Goal: Transaction & Acquisition: Book appointment/travel/reservation

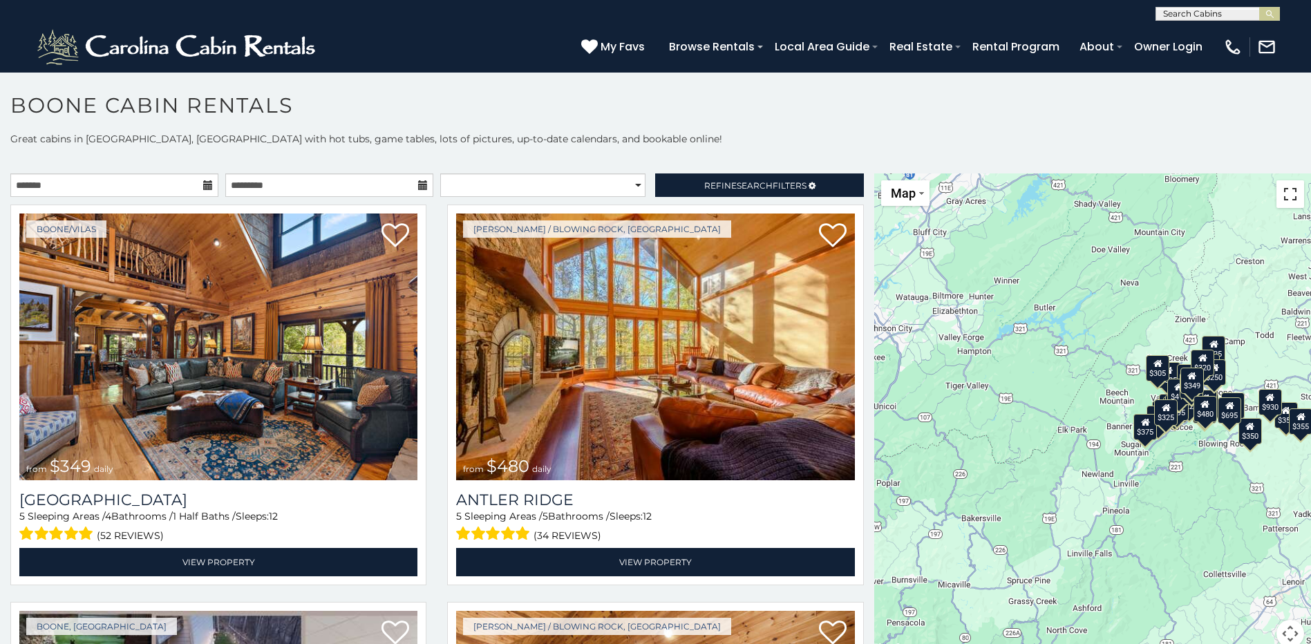
drag, startPoint x: 1277, startPoint y: 194, endPoint x: 1280, endPoint y: 265, distance: 71.9
click at [1277, 194] on button "Toggle fullscreen view" at bounding box center [1291, 194] width 28 height 28
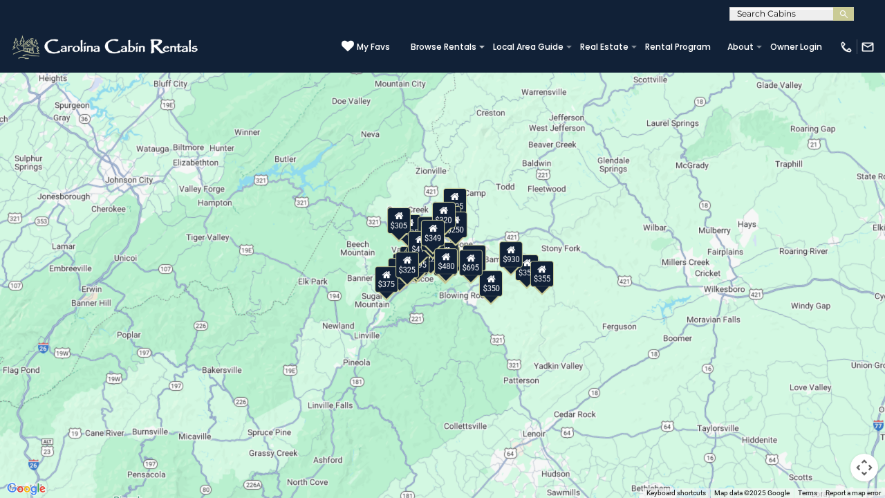
drag, startPoint x: 614, startPoint y: 205, endPoint x: 502, endPoint y: 226, distance: 114.0
click at [502, 226] on div "$349 $480 $525 $315 $355 $675 $635 $930 $400 $451 $330 $400 $485 $460 $395 $255…" at bounding box center [442, 249] width 885 height 498
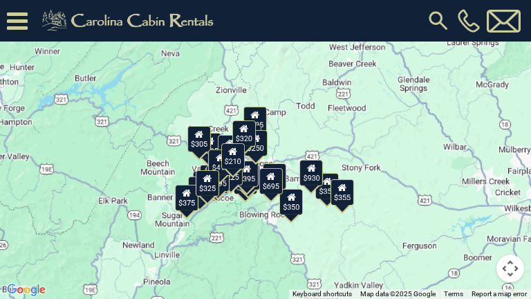
drag, startPoint x: 324, startPoint y: 126, endPoint x: 301, endPoint y: 147, distance: 30.9
click at [301, 147] on div "$349 $480 $525 $315 $355 $675 $635 $930 $400 $451 $330 $400 $485 $460 $395 $255…" at bounding box center [265, 149] width 531 height 299
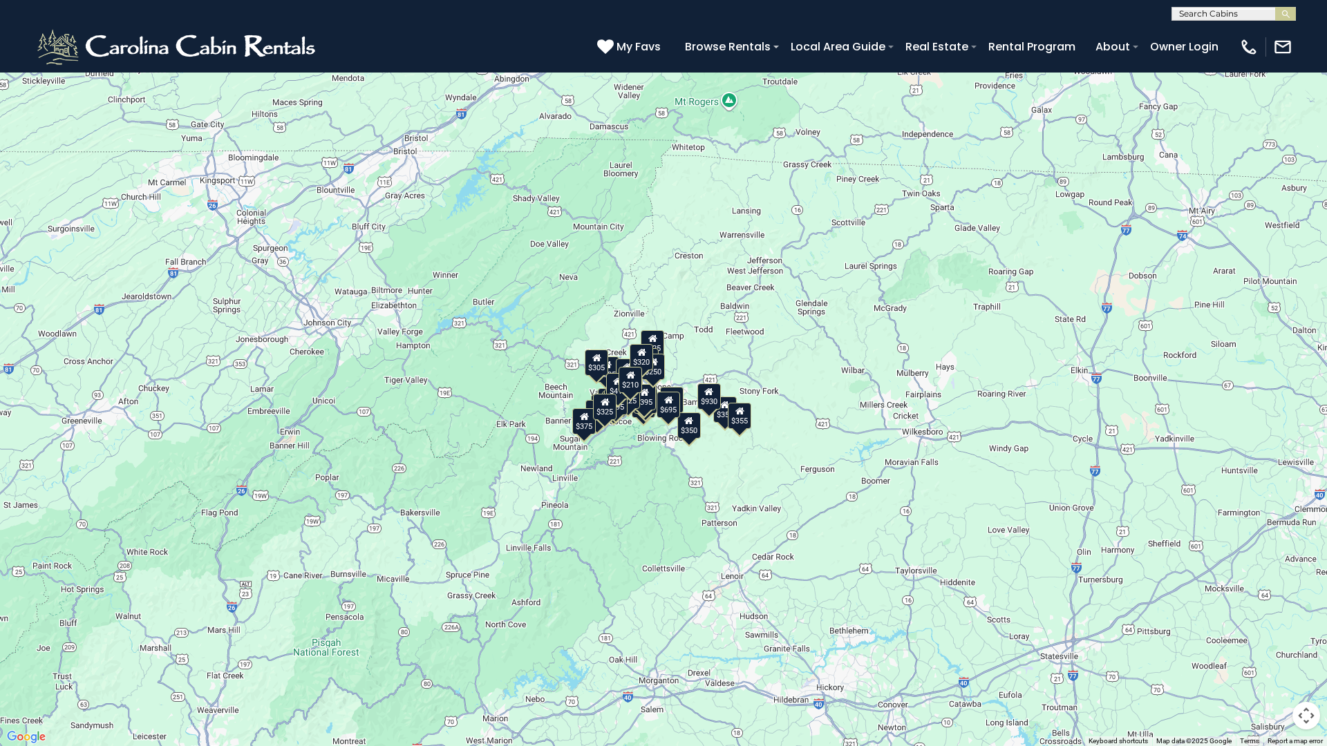
click at [37, 10] on button "Map" at bounding box center [31, 20] width 48 height 26
click at [325, 126] on div "$349 $480 $525 $315 $355 $675 $635 $930 $400 $451 $330 $400 $485 $460 $395 $255…" at bounding box center [663, 373] width 1327 height 746
click at [1297, 643] on button "Map camera controls" at bounding box center [1306, 716] width 28 height 28
click at [1308, 28] on button "Toggle fullscreen view" at bounding box center [1306, 21] width 28 height 28
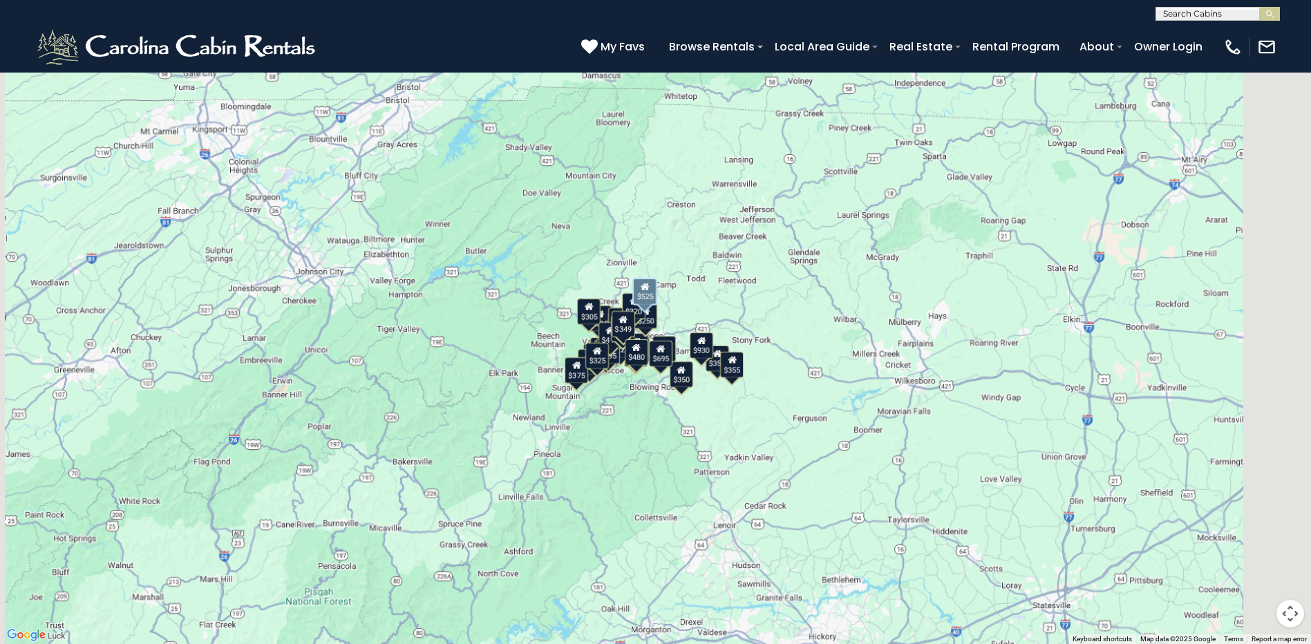
scroll to position [760, 0]
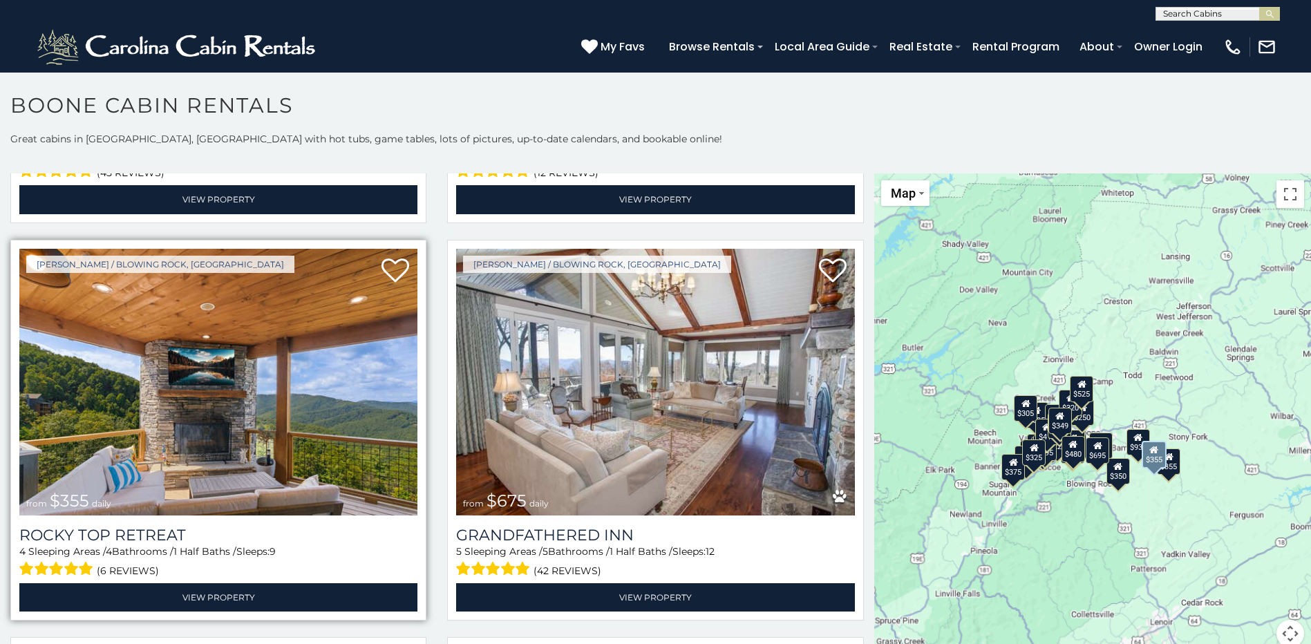
click at [266, 392] on img at bounding box center [218, 382] width 398 height 267
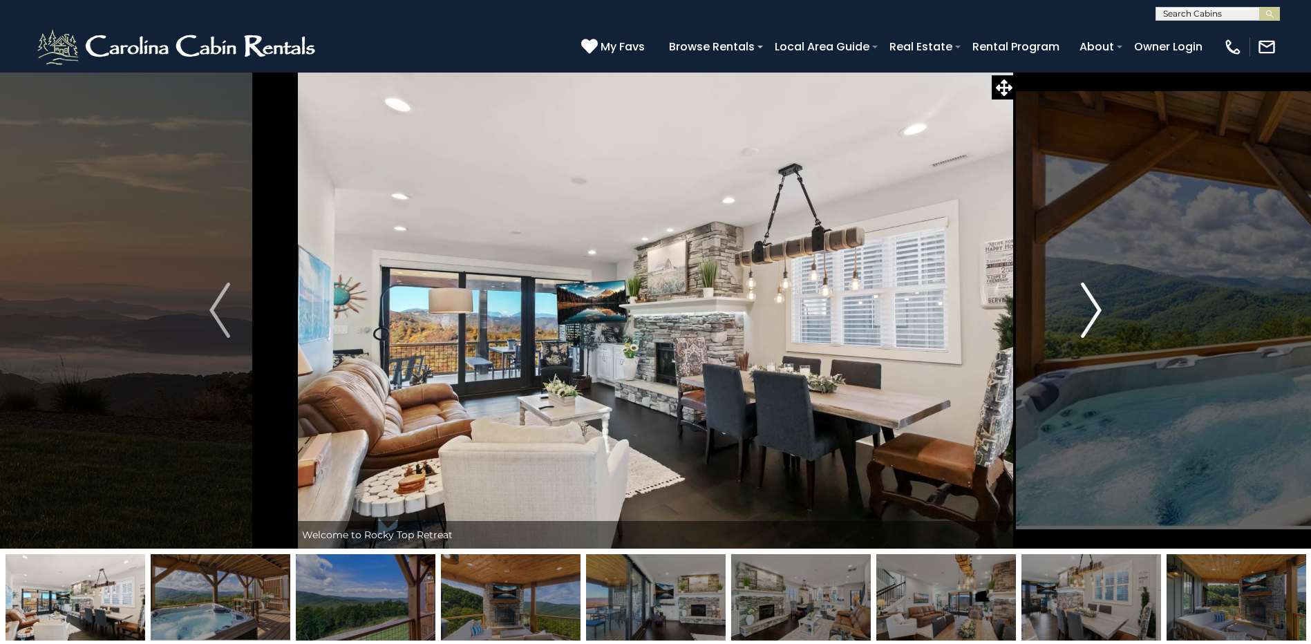
click at [1098, 303] on img "Next" at bounding box center [1091, 310] width 21 height 55
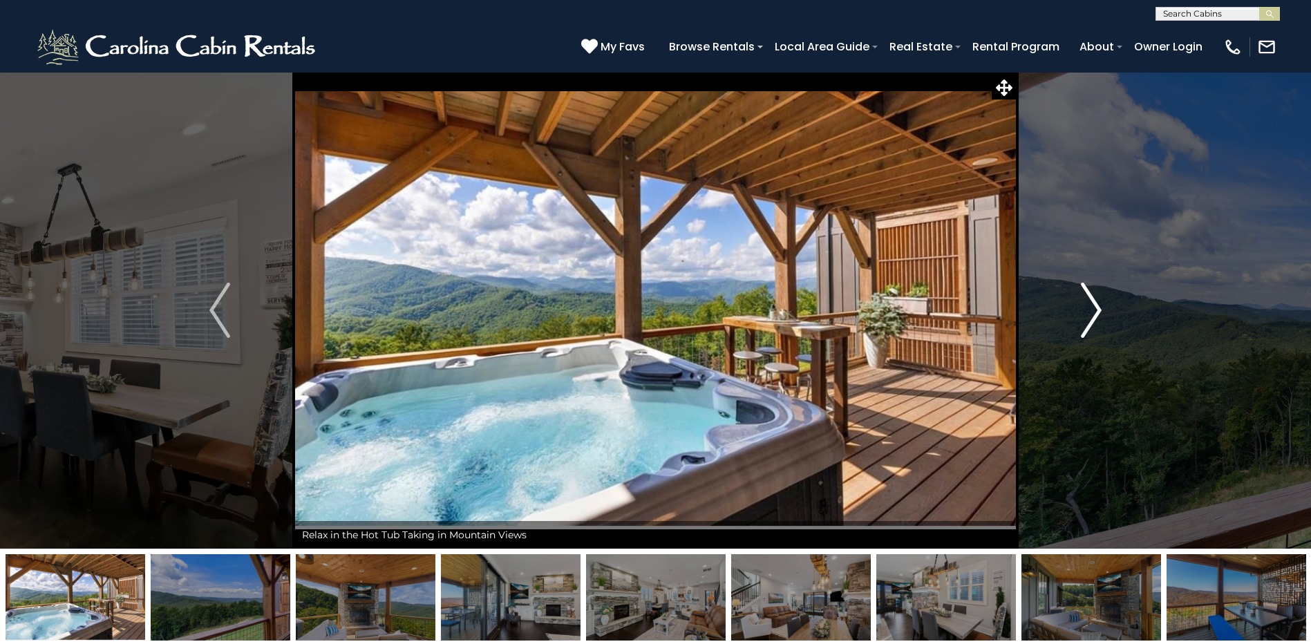
click at [1094, 303] on img "Next" at bounding box center [1091, 310] width 21 height 55
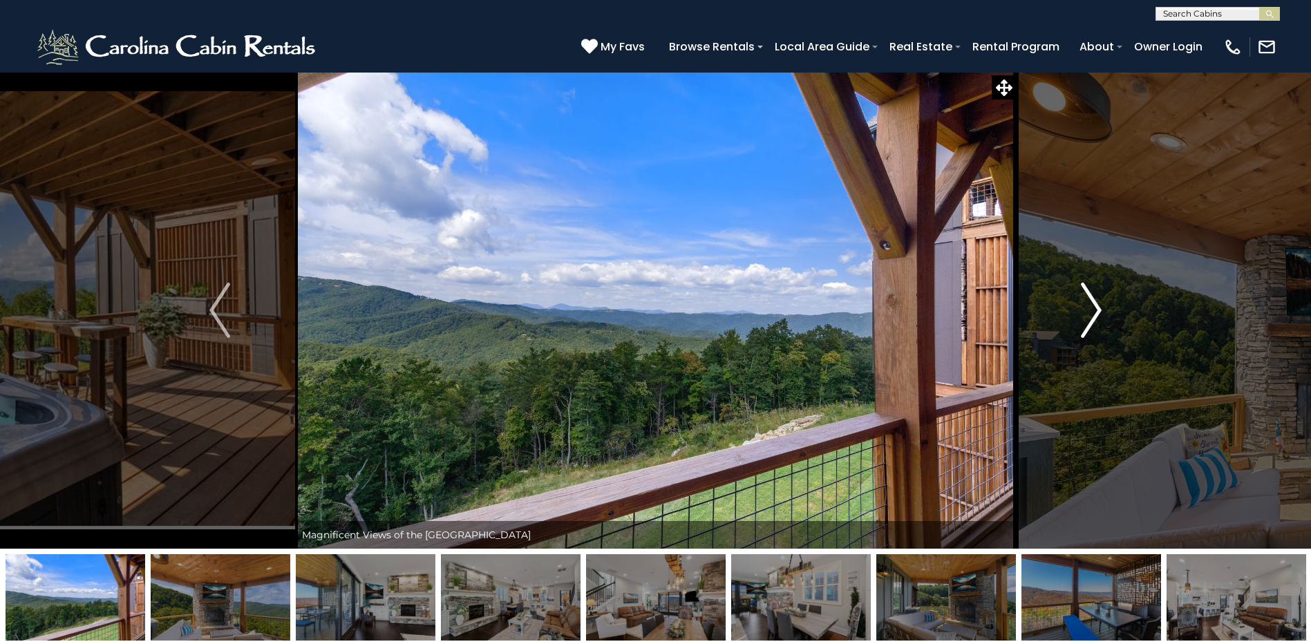
click at [1094, 303] on img "Next" at bounding box center [1091, 310] width 21 height 55
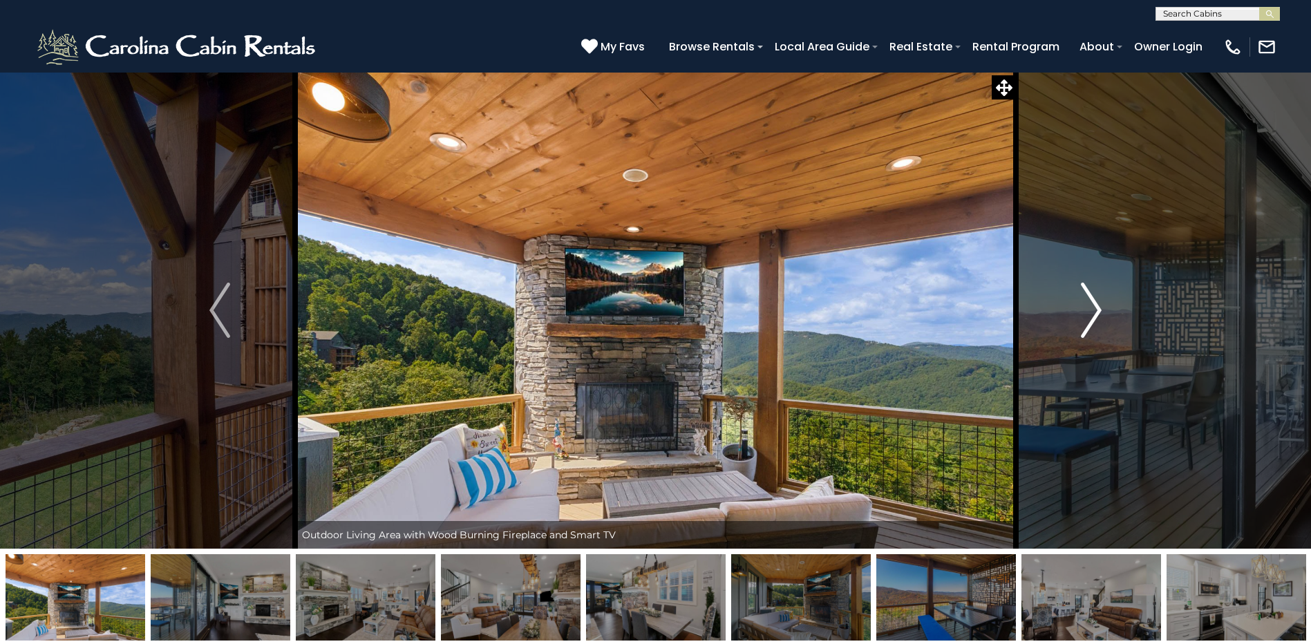
click at [1095, 303] on img "Next" at bounding box center [1091, 310] width 21 height 55
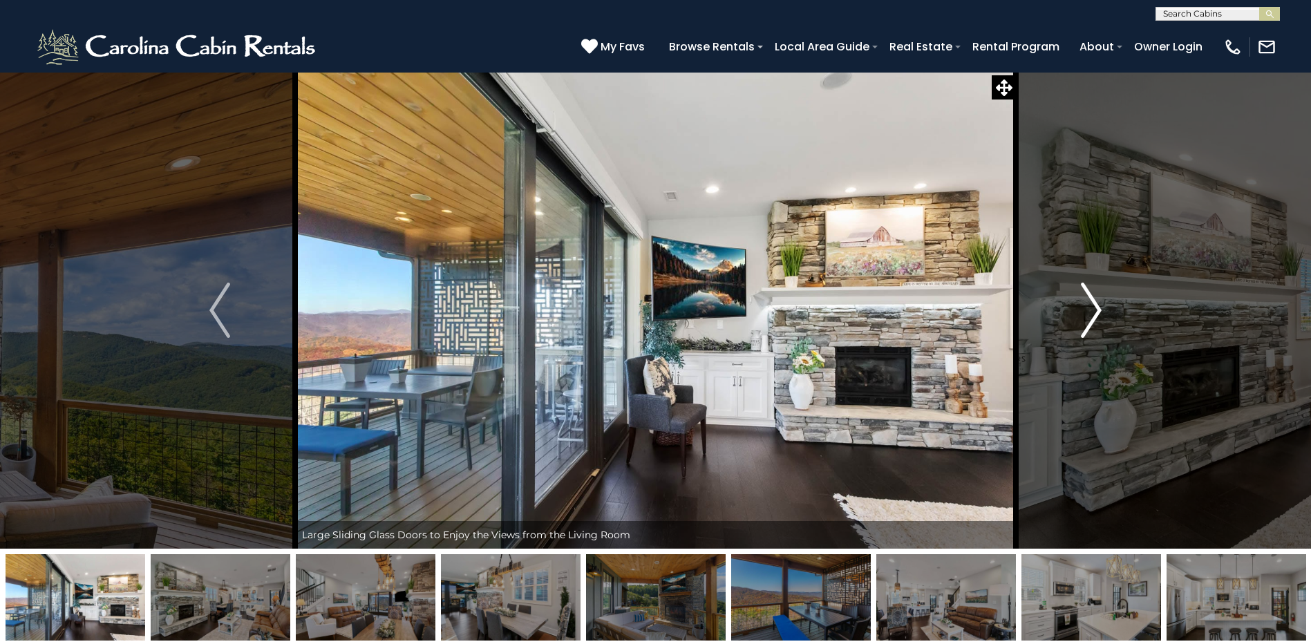
click at [1095, 303] on img "Next" at bounding box center [1091, 310] width 21 height 55
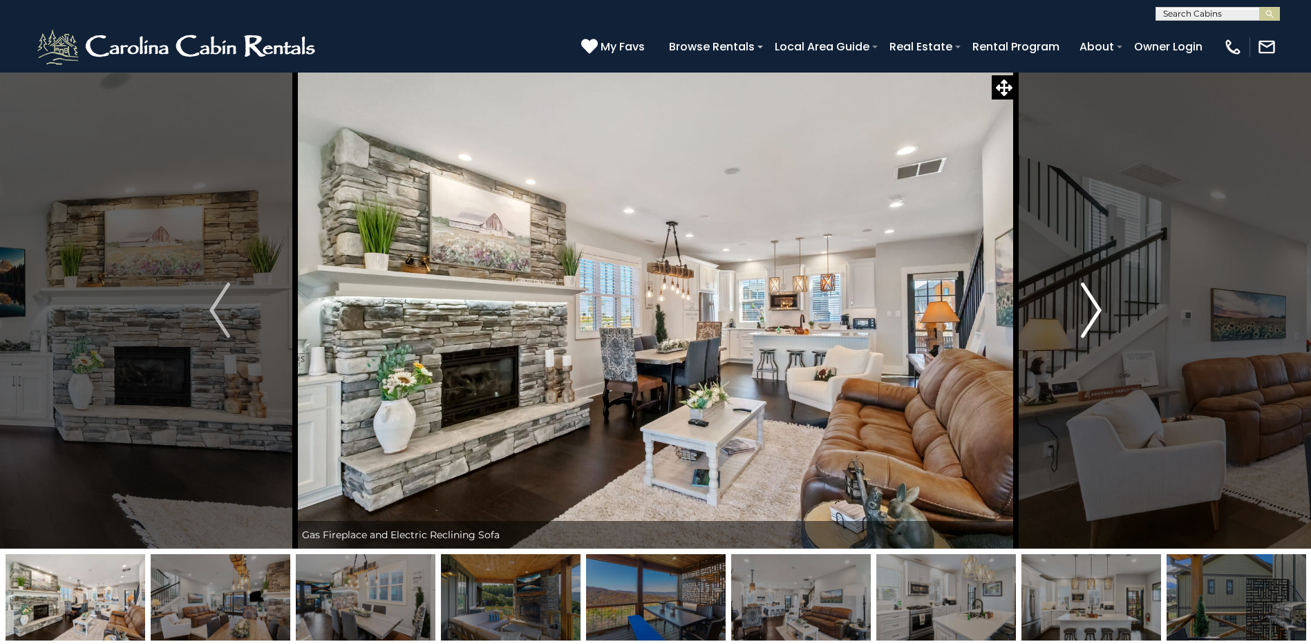
click at [1095, 303] on img "Next" at bounding box center [1091, 310] width 21 height 55
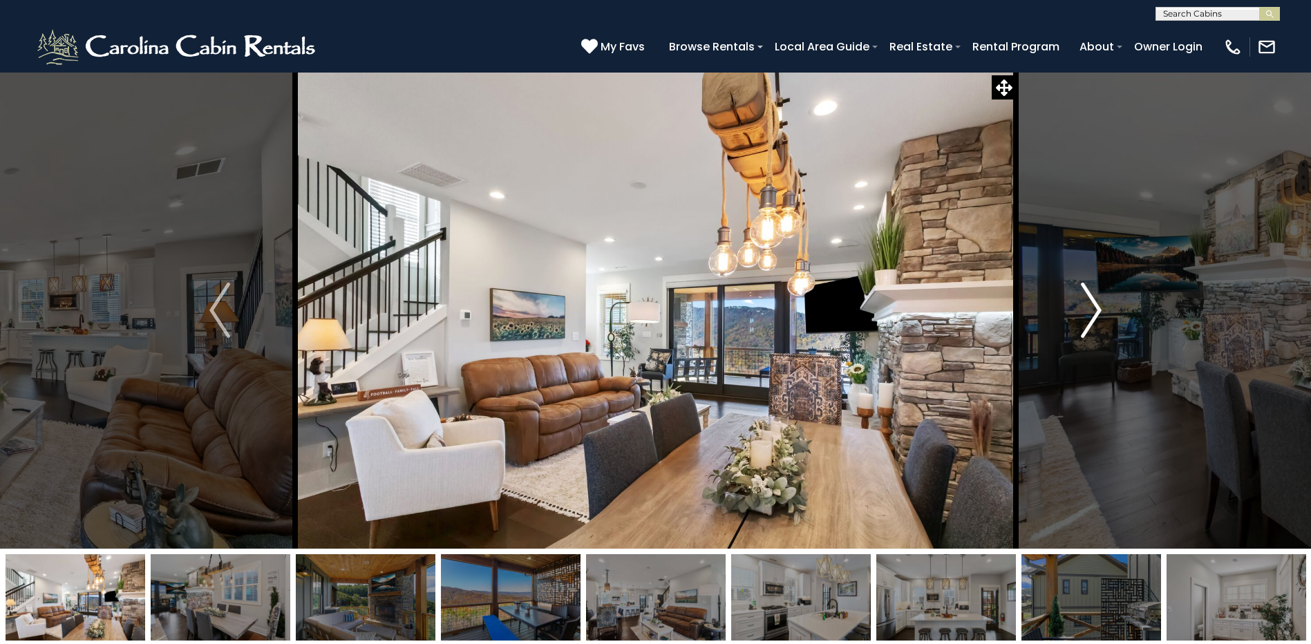
click at [1095, 303] on img "Next" at bounding box center [1091, 310] width 21 height 55
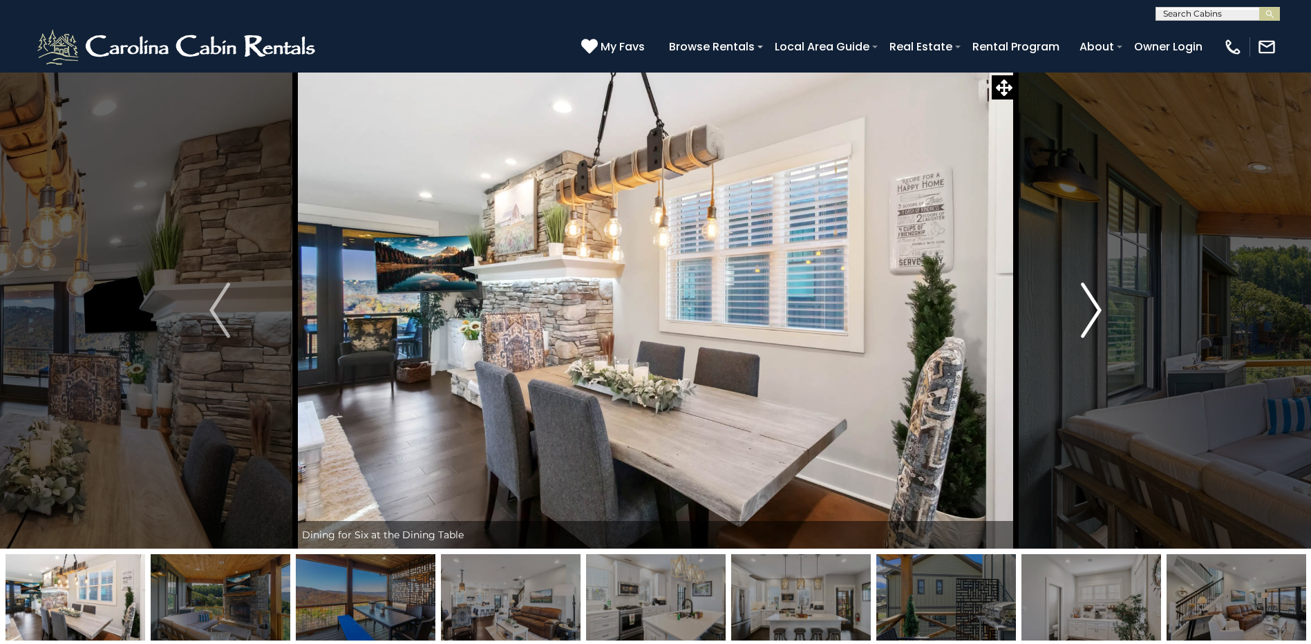
click at [1095, 303] on img "Next" at bounding box center [1091, 310] width 21 height 55
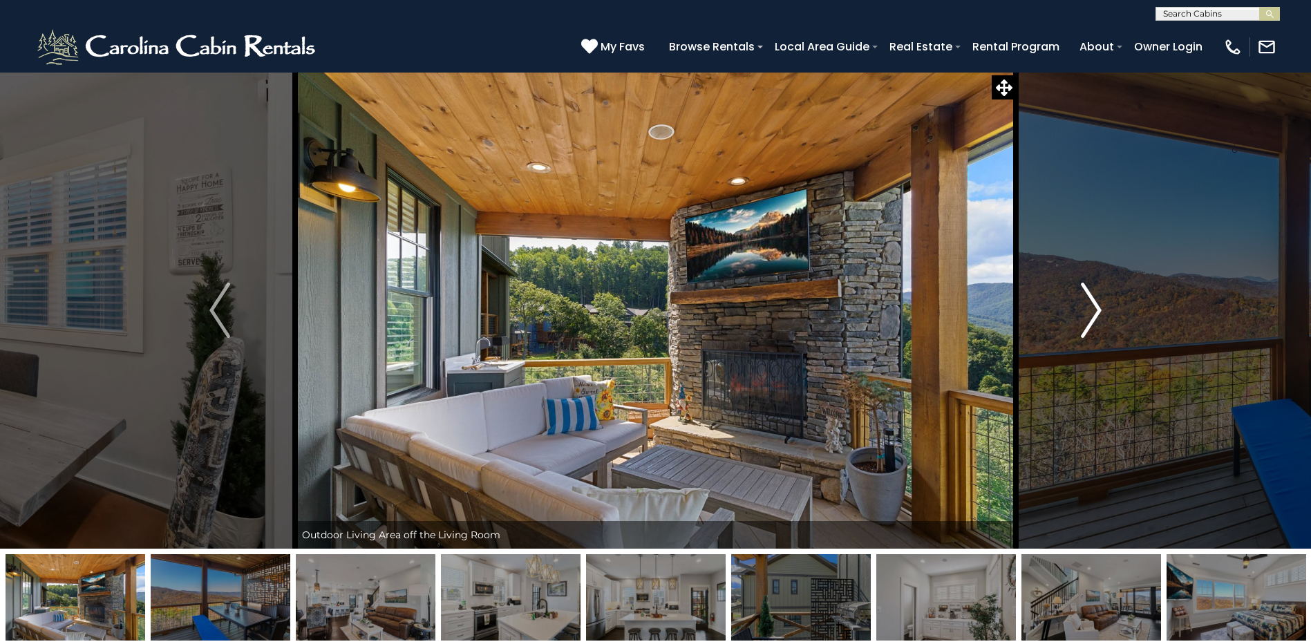
click at [1095, 303] on img "Next" at bounding box center [1091, 310] width 21 height 55
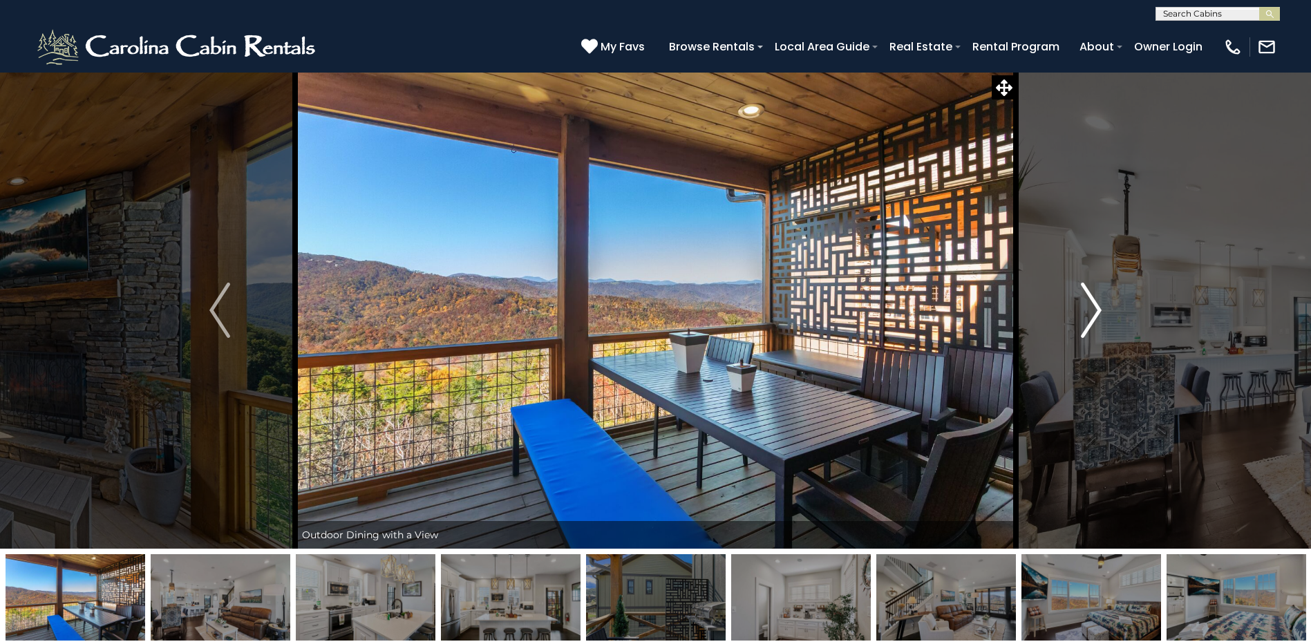
click at [1095, 303] on img "Next" at bounding box center [1091, 310] width 21 height 55
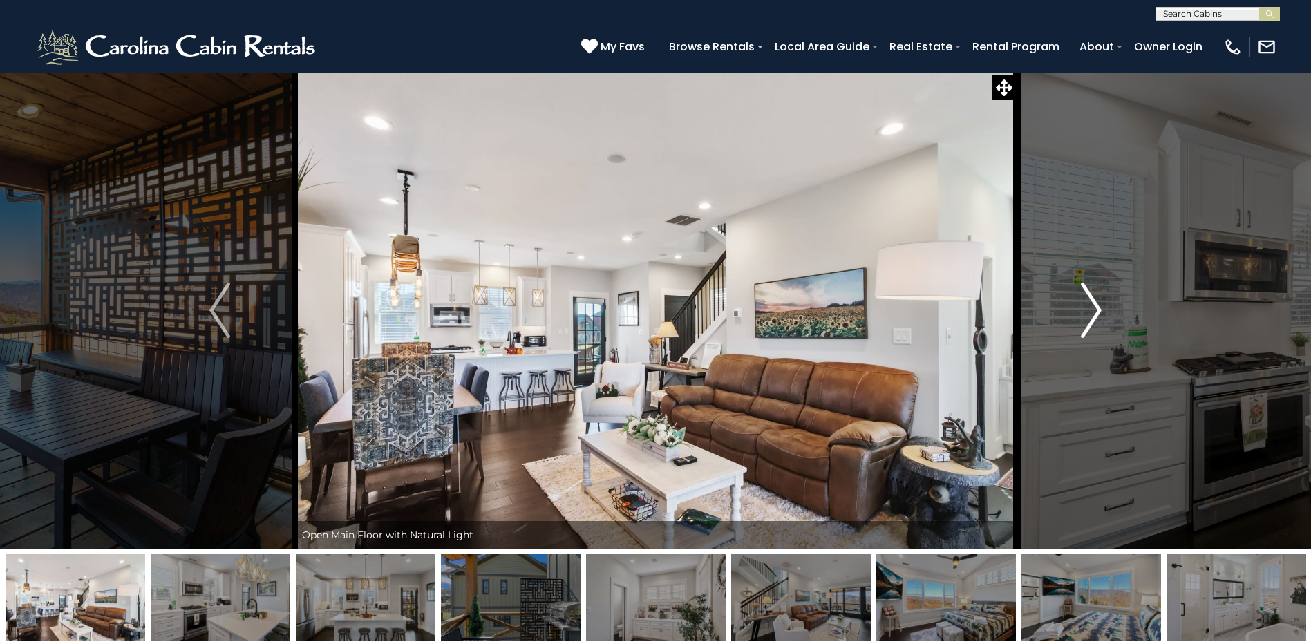
click at [1092, 302] on img "Next" at bounding box center [1091, 310] width 21 height 55
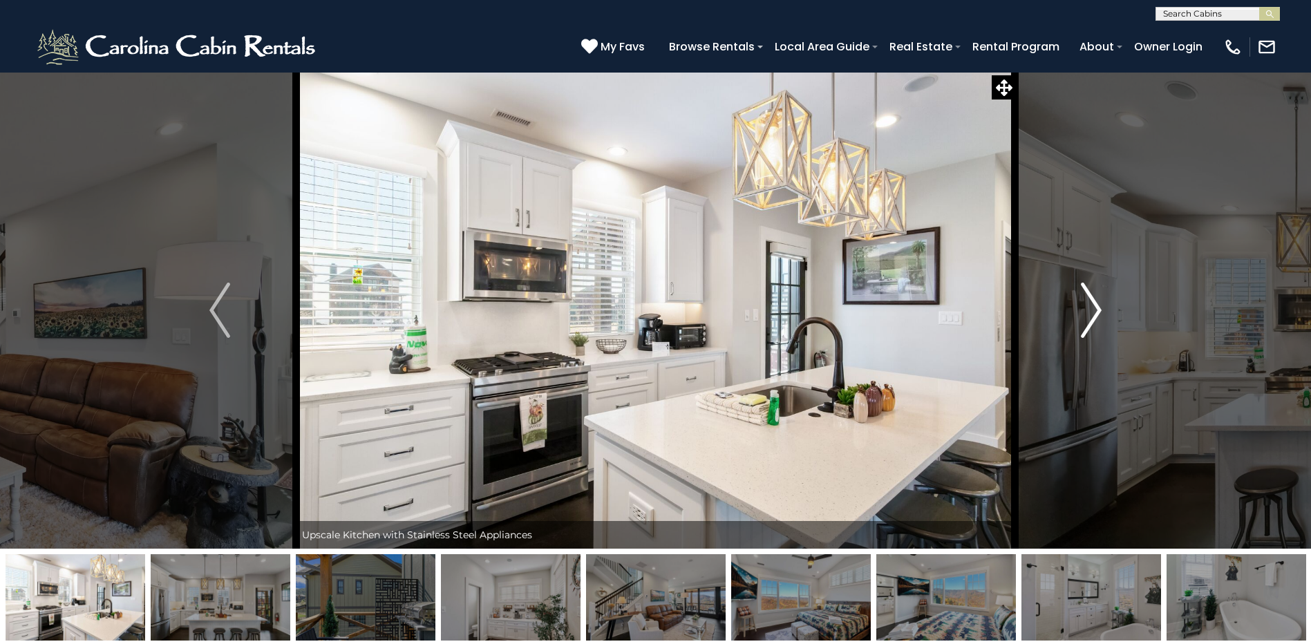
click at [1092, 302] on img "Next" at bounding box center [1091, 310] width 21 height 55
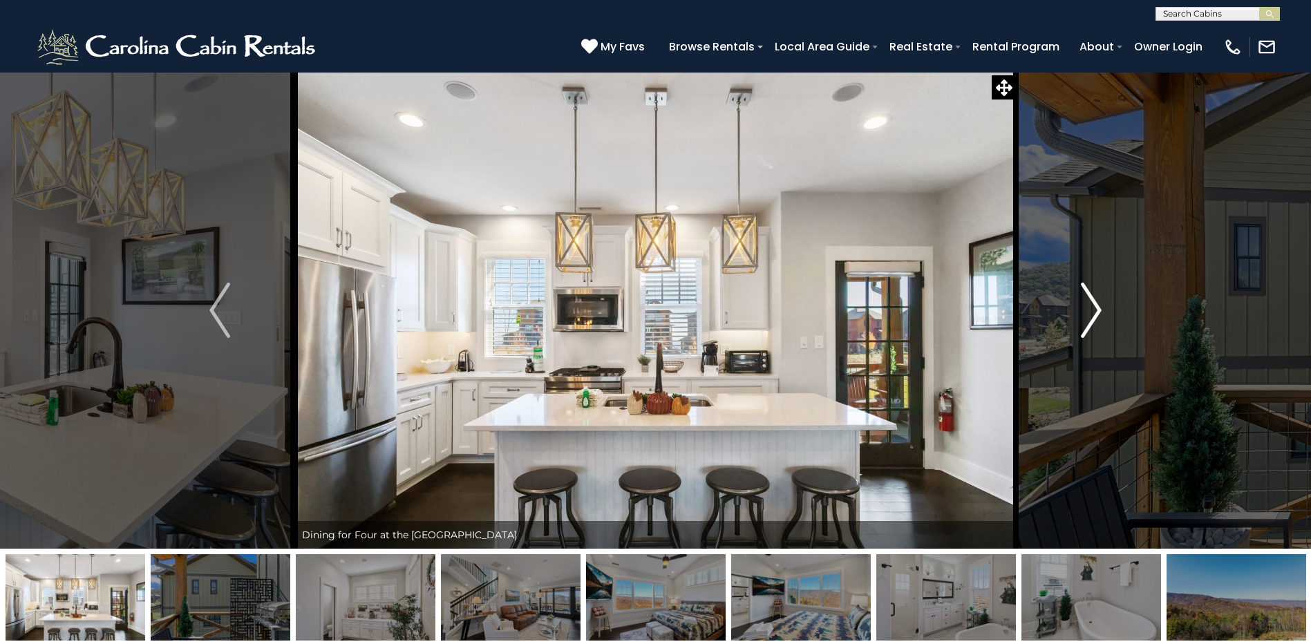
click at [1083, 311] on img "Next" at bounding box center [1091, 310] width 21 height 55
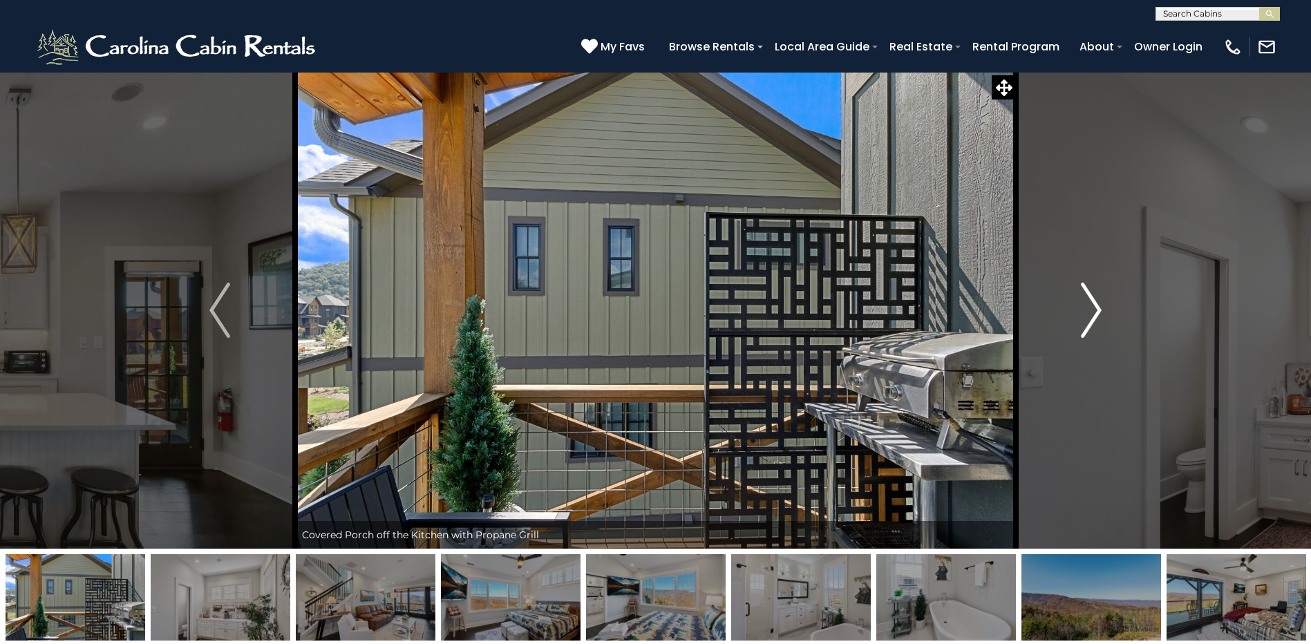
click at [1083, 314] on img "Next" at bounding box center [1091, 310] width 21 height 55
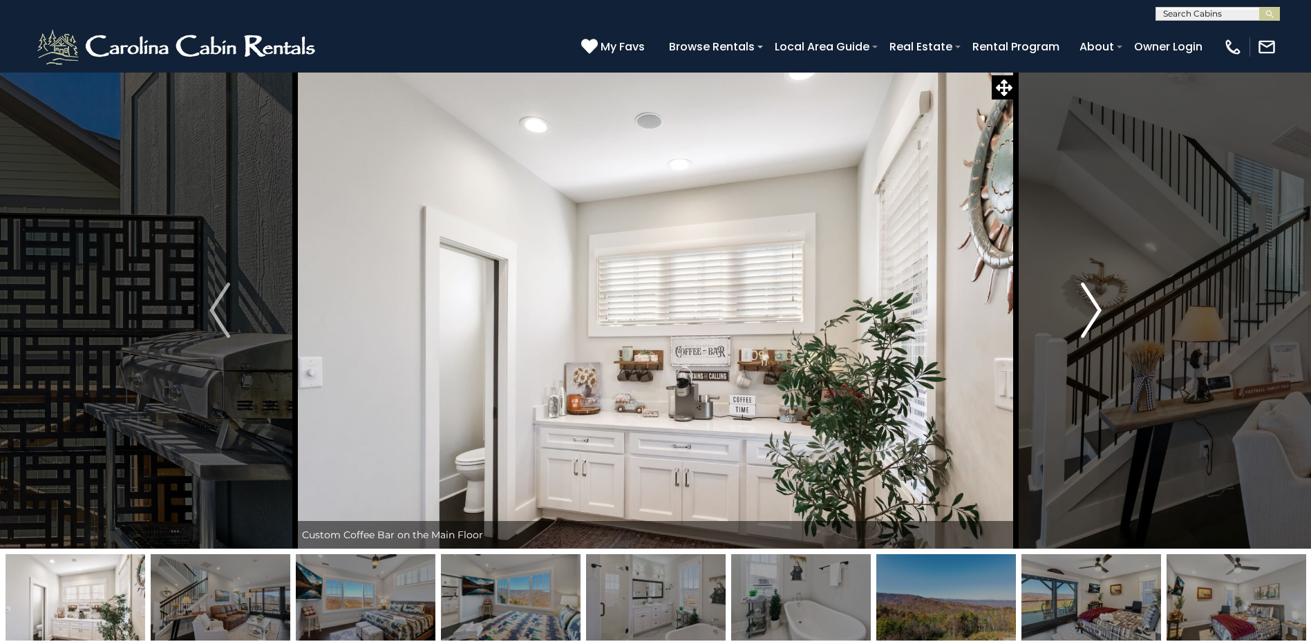
click at [1083, 314] on img "Next" at bounding box center [1091, 310] width 21 height 55
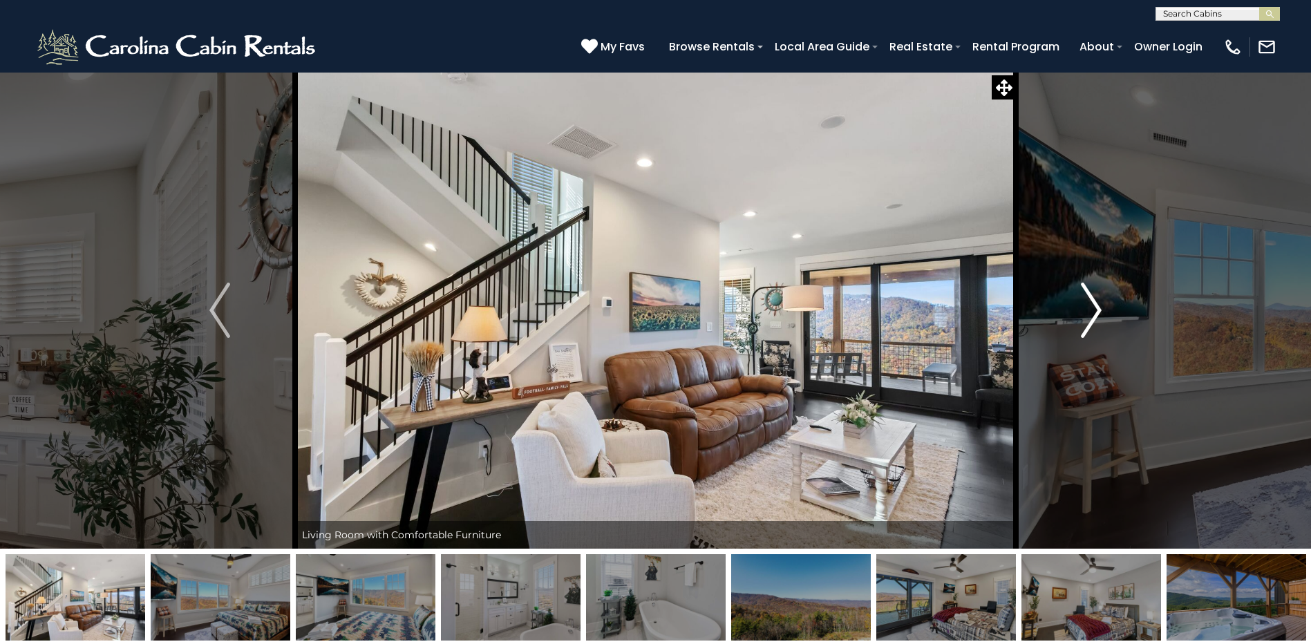
click at [1083, 314] on img "Next" at bounding box center [1091, 310] width 21 height 55
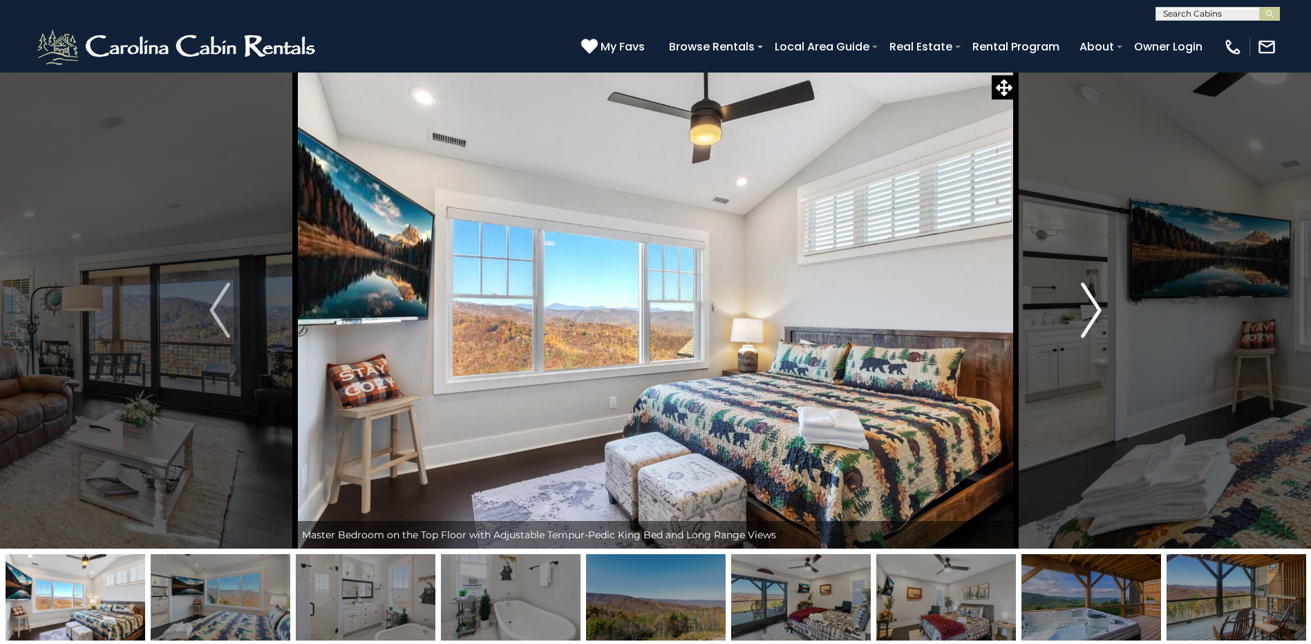
click at [1083, 314] on img "Next" at bounding box center [1091, 310] width 21 height 55
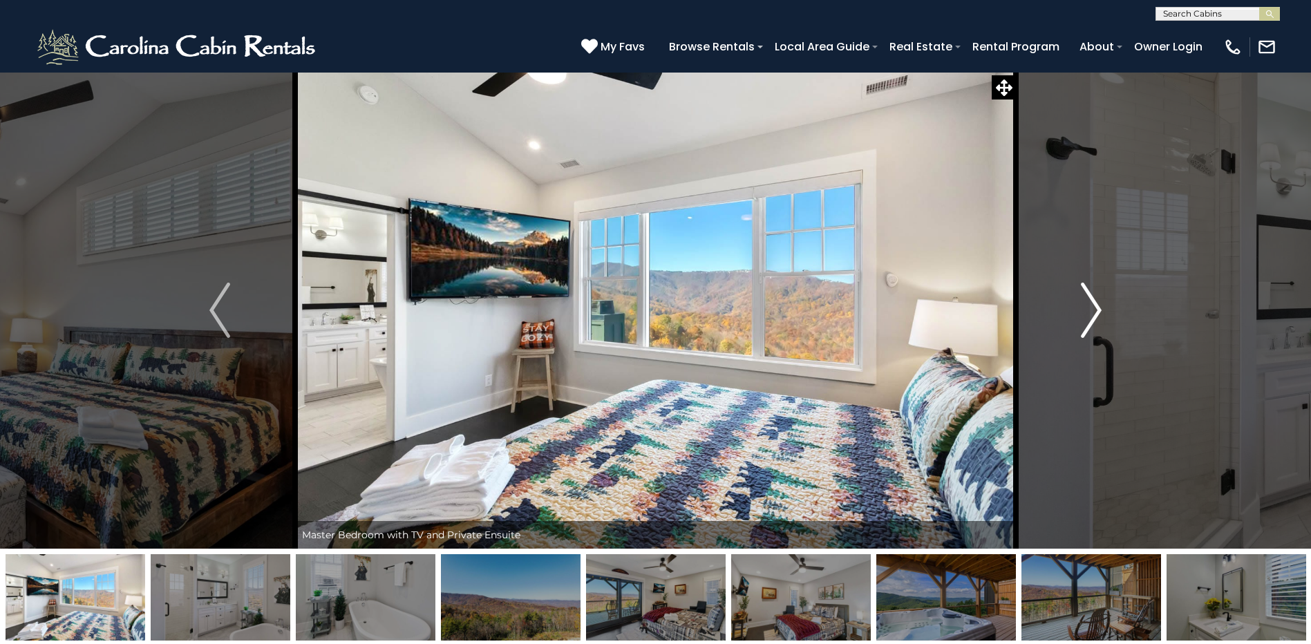
click at [1083, 314] on img "Next" at bounding box center [1091, 310] width 21 height 55
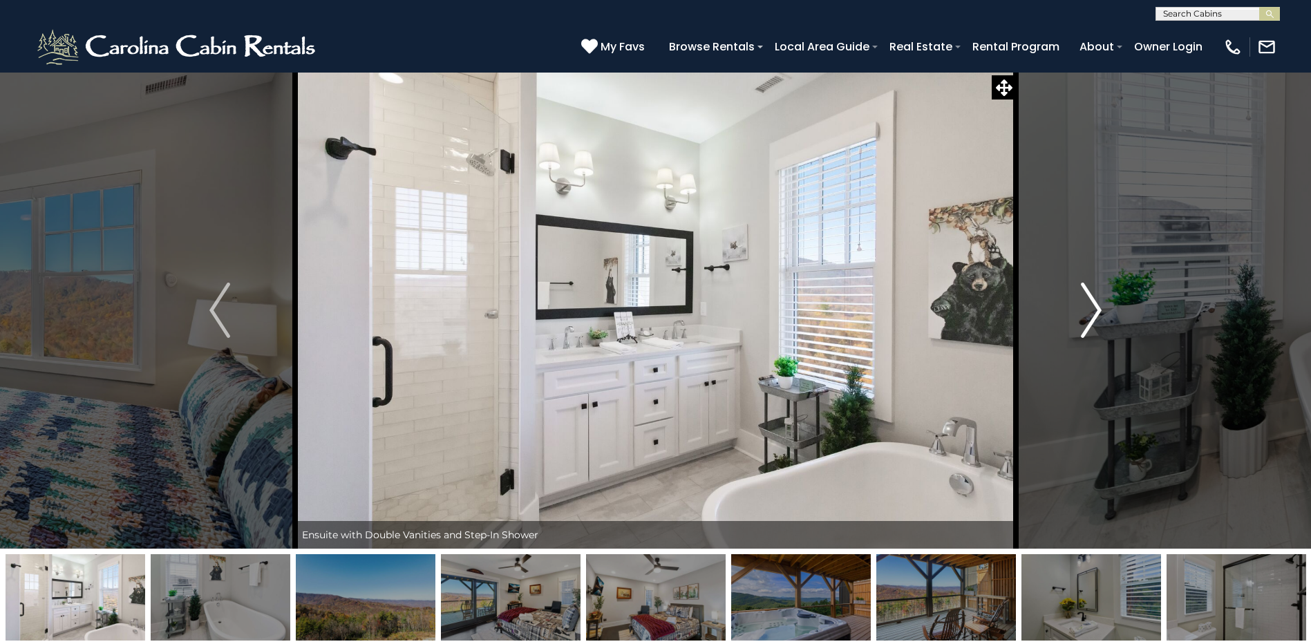
click at [1083, 314] on img "Next" at bounding box center [1091, 310] width 21 height 55
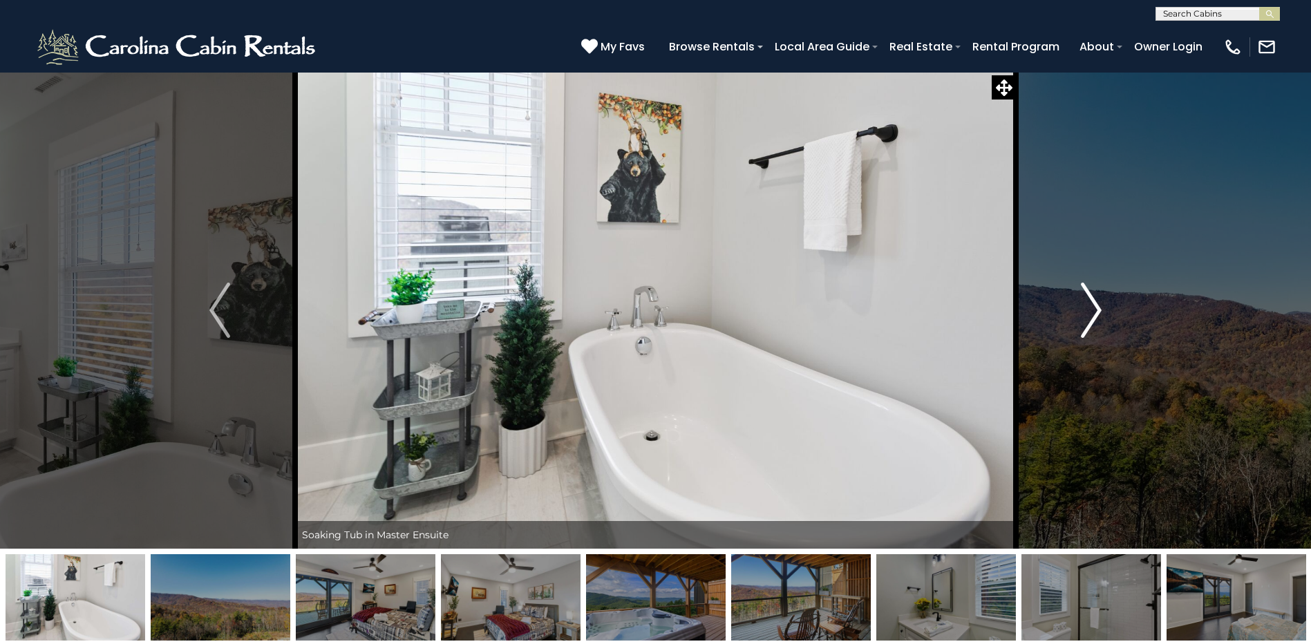
click at [1083, 314] on img "Next" at bounding box center [1091, 310] width 21 height 55
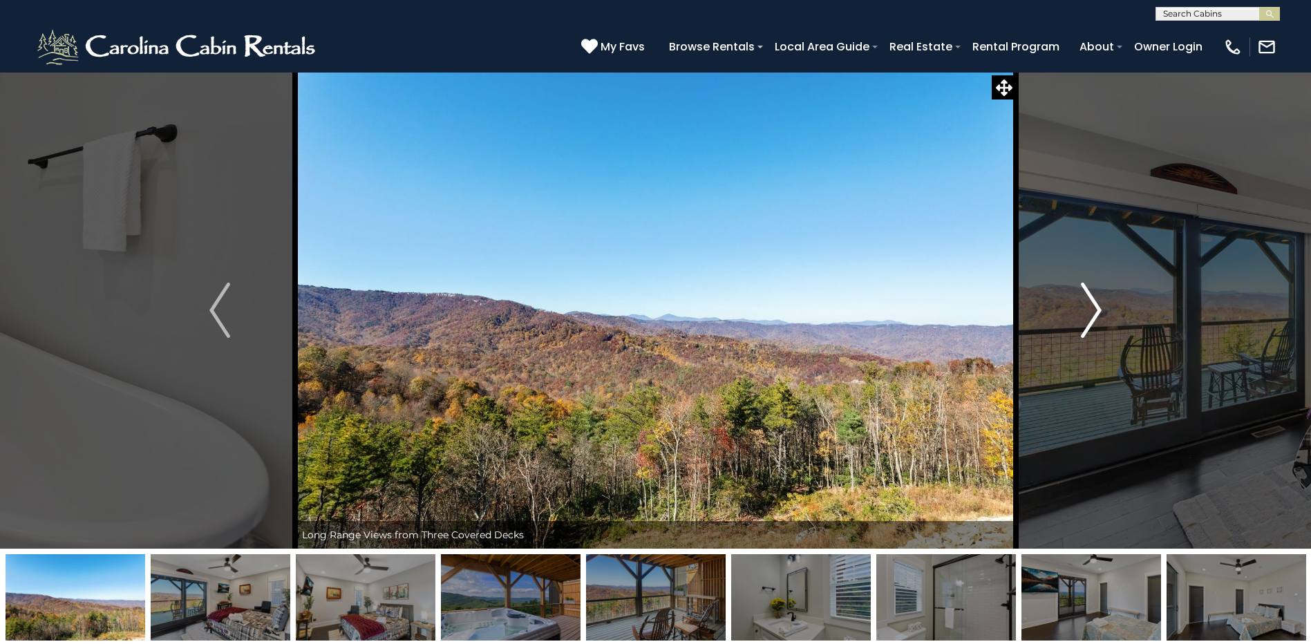
click at [1083, 310] on img "Next" at bounding box center [1091, 310] width 21 height 55
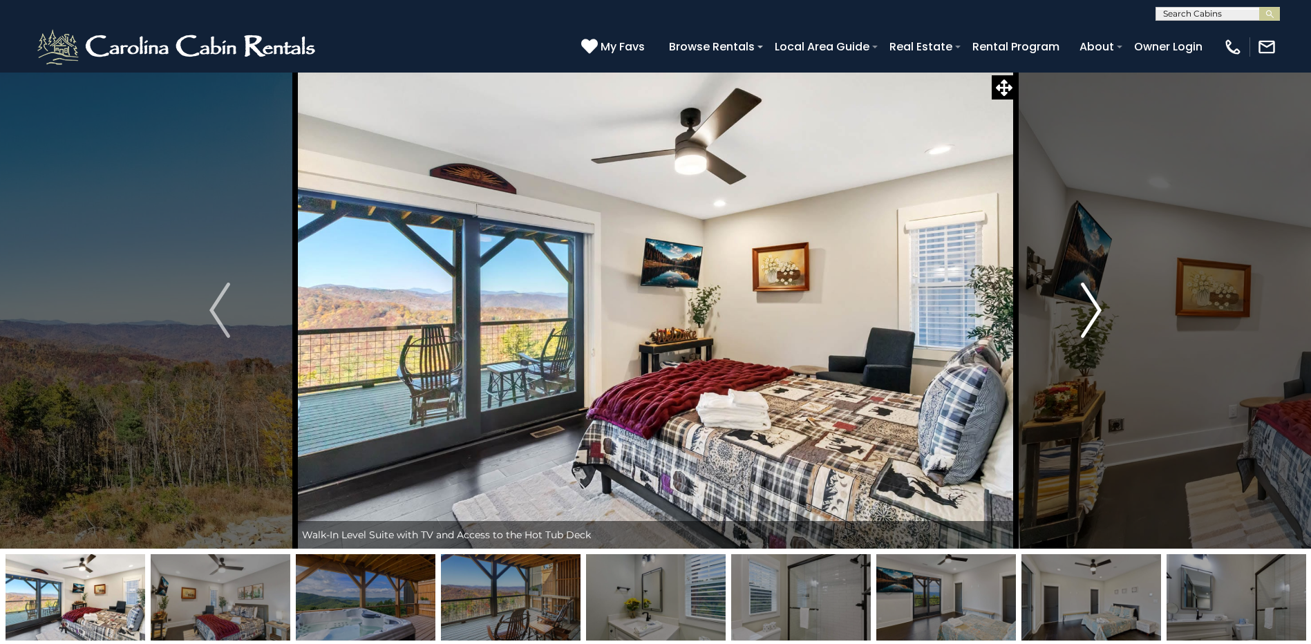
click at [1083, 310] on img "Next" at bounding box center [1091, 310] width 21 height 55
